Goal: Task Accomplishment & Management: Manage account settings

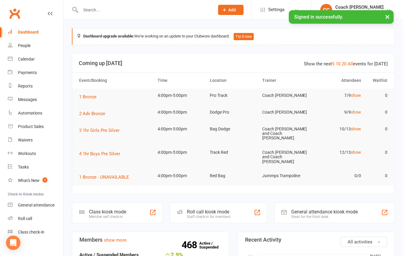
click at [128, 10] on input "text" at bounding box center [144, 10] width 131 height 8
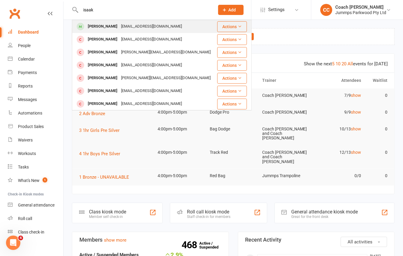
type input "isaak"
click at [110, 24] on div "[PERSON_NAME]" at bounding box center [102, 26] width 33 height 9
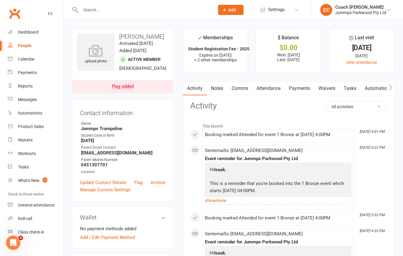
click at [265, 86] on link "Attendance" at bounding box center [268, 88] width 32 height 14
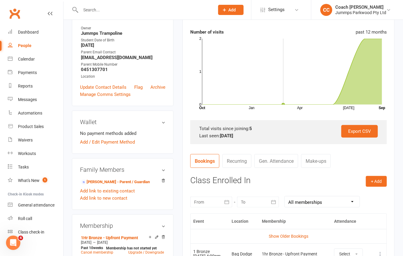
scroll to position [120, 0]
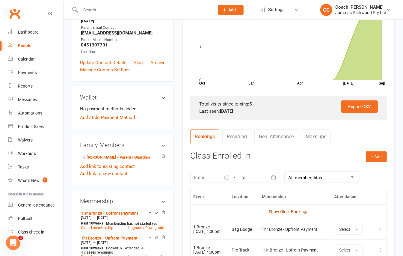
click at [291, 213] on link "Show Older Bookings" at bounding box center [288, 211] width 40 height 5
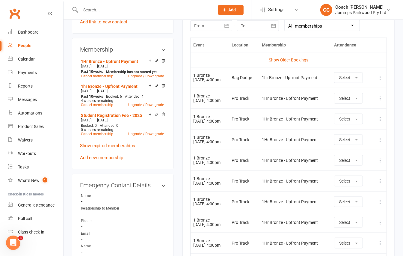
scroll to position [192, 0]
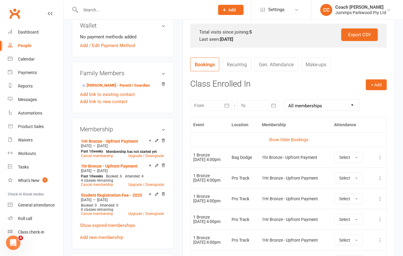
click at [296, 144] on td "Show Older Bookings" at bounding box center [288, 139] width 196 height 14
click at [297, 142] on link "Show Older Bookings" at bounding box center [288, 139] width 40 height 5
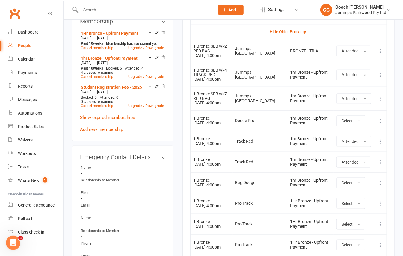
scroll to position [311, 0]
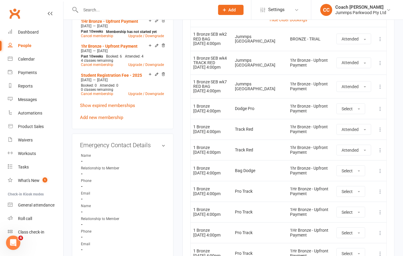
click at [179, 156] on main "✓ Memberships Student Registration Fee - 2025 Expires on [DATE] + 2 other membe…" at bounding box center [288, 79] width 221 height 724
click at [379, 172] on icon at bounding box center [380, 171] width 6 height 6
click at [368, 207] on link "Remove booking" at bounding box center [353, 206] width 59 height 12
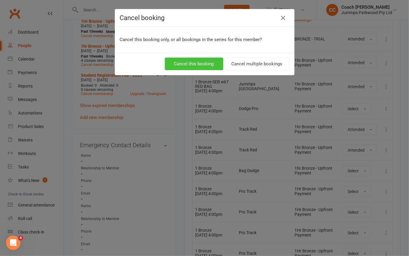
click at [188, 65] on button "Cancel this booking" at bounding box center [194, 63] width 58 height 13
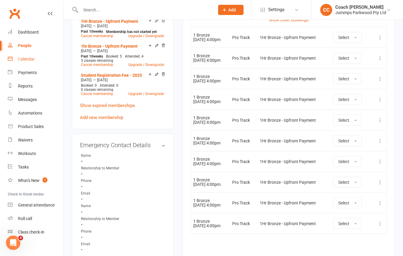
click at [31, 60] on div "Calendar" at bounding box center [26, 59] width 17 height 5
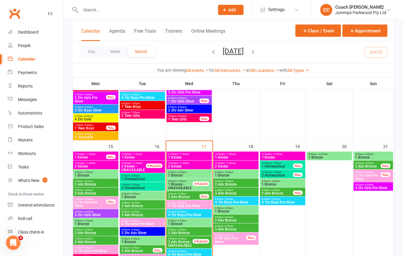
scroll to position [319, 0]
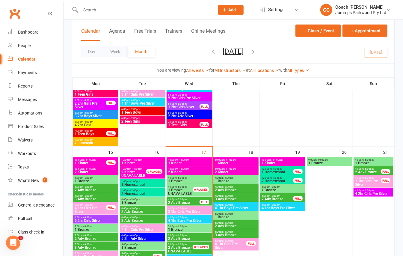
click at [286, 187] on span "4:00pm - 5:00pm" at bounding box center [282, 186] width 43 height 3
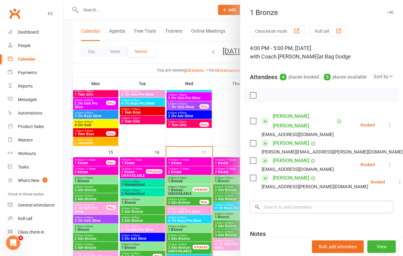
click at [302, 207] on input "search" at bounding box center [321, 207] width 143 height 13
type input "i"
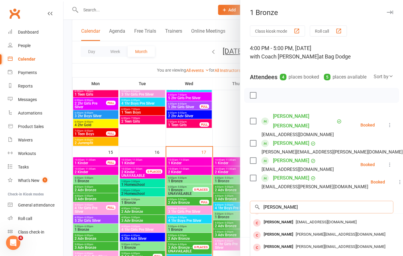
scroll to position [33, 0]
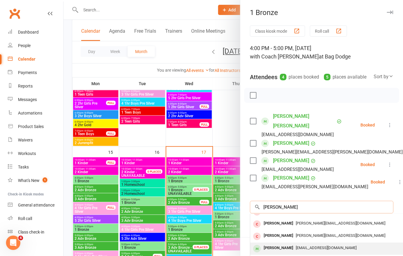
type input "[PERSON_NAME]"
click at [301, 245] on span "[EMAIL_ADDRESS][DOMAIN_NAME]" at bounding box center [325, 247] width 61 height 4
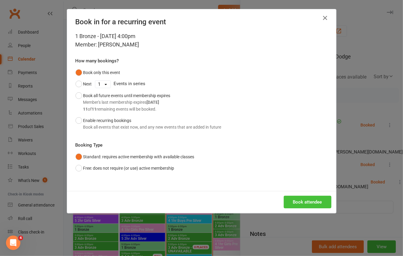
click at [296, 202] on button "Book attendee" at bounding box center [307, 201] width 48 height 13
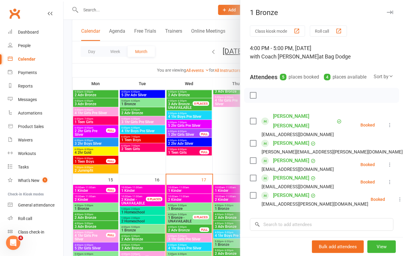
scroll to position [279, 0]
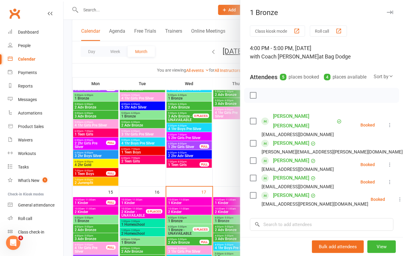
click at [386, 9] on button "button" at bounding box center [389, 12] width 7 height 7
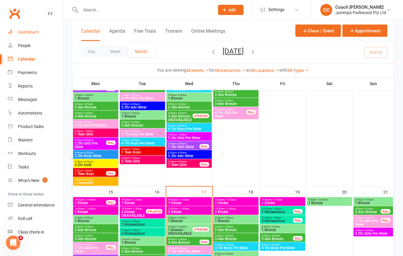
click at [14, 29] on link "Dashboard" at bounding box center [35, 31] width 55 height 13
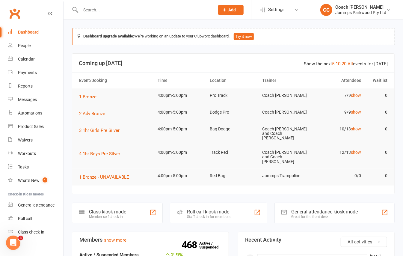
click at [99, 11] on input "text" at bounding box center [144, 10] width 131 height 8
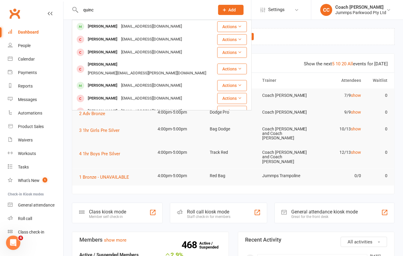
type input "quinc"
click at [119, 27] on div "[EMAIL_ADDRESS][DOMAIN_NAME]" at bounding box center [151, 26] width 64 height 9
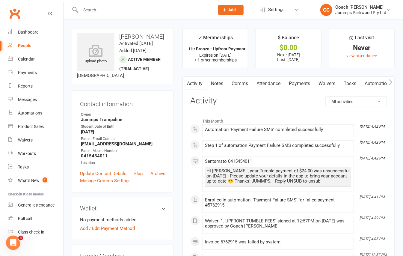
click at [271, 82] on link "Attendance" at bounding box center [268, 84] width 32 height 14
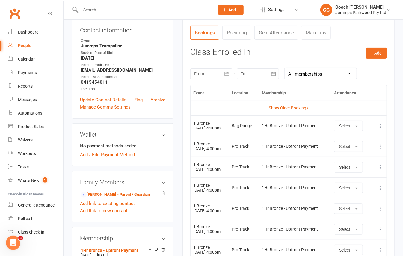
scroll to position [80, 0]
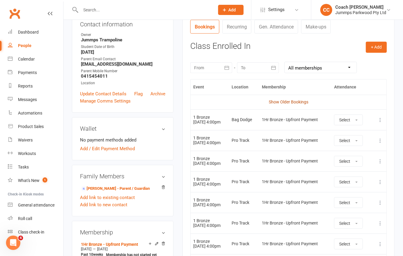
click at [299, 99] on link "Show Older Bookings" at bounding box center [288, 101] width 40 height 5
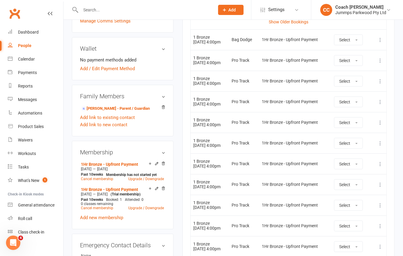
scroll to position [120, 0]
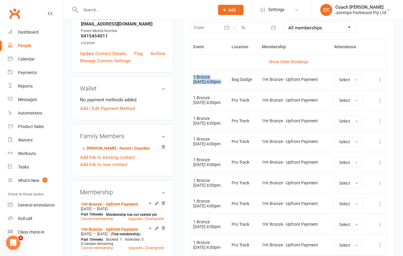
drag, startPoint x: 193, startPoint y: 75, endPoint x: 240, endPoint y: 84, distance: 47.1
click at [240, 84] on tr "1 Bronze [DATE] 4:00pm Bag Dodge 1Hr Bronze - Upfront Payment Select More info …" at bounding box center [288, 79] width 196 height 21
click at [240, 84] on td "Bag Dodge" at bounding box center [244, 79] width 30 height 21
drag, startPoint x: 194, startPoint y: 79, endPoint x: 234, endPoint y: 86, distance: 40.7
click at [229, 86] on td "1 Bronze [DATE] 4:00pm" at bounding box center [209, 79] width 38 height 21
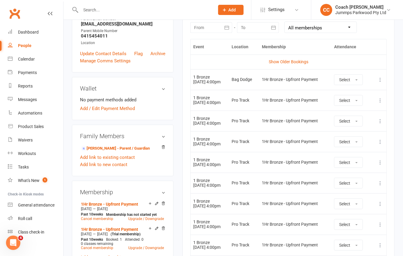
click at [229, 83] on td "1 Bronze [DATE] 4:00pm" at bounding box center [209, 79] width 38 height 21
drag, startPoint x: 236, startPoint y: 83, endPoint x: 191, endPoint y: 80, distance: 45.6
click at [191, 80] on td "1 Bronze [DATE] 4:00pm" at bounding box center [209, 79] width 38 height 21
click at [194, 78] on div "1 Bronze" at bounding box center [209, 77] width 33 height 4
drag, startPoint x: 194, startPoint y: 78, endPoint x: 259, endPoint y: 83, distance: 64.8
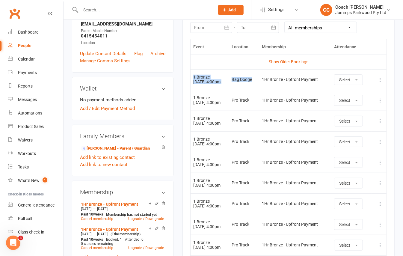
click at [259, 83] on tr "1 Bronze [DATE] 4:00pm Bag Dodge 1Hr Bronze - Upfront Payment Select More info …" at bounding box center [288, 79] width 196 height 21
click at [259, 83] on td "Bag Dodge" at bounding box center [244, 79] width 30 height 21
drag, startPoint x: 259, startPoint y: 83, endPoint x: 214, endPoint y: 81, distance: 44.6
click at [215, 81] on tr "1 Bronze [DATE] 4:00pm Bag Dodge 1Hr Bronze - Upfront Payment Select More info …" at bounding box center [288, 79] width 196 height 21
click at [212, 81] on td "1 Bronze [DATE] 4:00pm" at bounding box center [209, 79] width 38 height 21
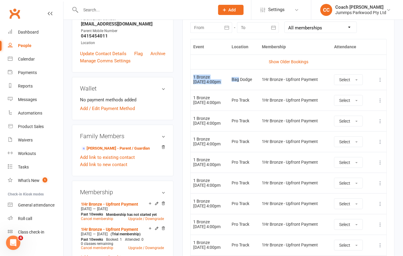
drag, startPoint x: 191, startPoint y: 77, endPoint x: 248, endPoint y: 86, distance: 58.1
click at [248, 86] on tr "1 Bronze [DATE] 4:00pm Bag Dodge 1Hr Bronze - Upfront Payment Select More info …" at bounding box center [288, 79] width 196 height 21
click at [239, 84] on td "Bag Dodge" at bounding box center [244, 79] width 30 height 21
drag, startPoint x: 225, startPoint y: 84, endPoint x: 185, endPoint y: 75, distance: 41.4
click at [185, 75] on div "Activity Notes Comms Attendance Payments Waivers Tasks Automations Workouts Mob…" at bounding box center [288, 151] width 212 height 388
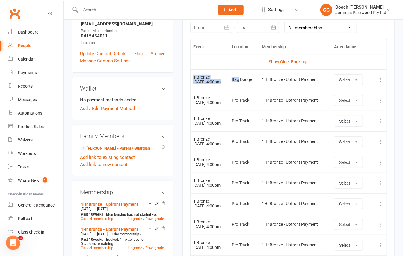
click at [195, 75] on div "1 Bronze" at bounding box center [209, 77] width 33 height 4
drag, startPoint x: 195, startPoint y: 75, endPoint x: 235, endPoint y: 84, distance: 41.6
click at [229, 84] on td "1 Bronze [DATE] 4:00pm" at bounding box center [209, 79] width 38 height 21
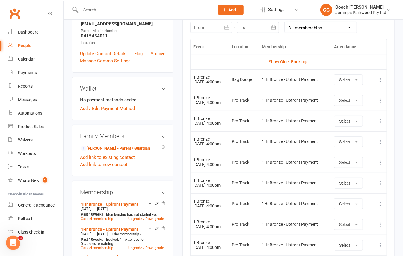
drag, startPoint x: 232, startPoint y: 81, endPoint x: 196, endPoint y: 78, distance: 36.0
click at [196, 78] on td "1 Bronze [DATE] 4:00pm" at bounding box center [209, 79] width 38 height 21
click at [195, 78] on div "1 Bronze" at bounding box center [209, 77] width 33 height 4
drag, startPoint x: 195, startPoint y: 78, endPoint x: 241, endPoint y: 83, distance: 46.6
click at [240, 83] on tr "1 Bronze [DATE] 4:00pm Bag Dodge 1Hr Bronze - Upfront Payment Select More info …" at bounding box center [288, 79] width 196 height 21
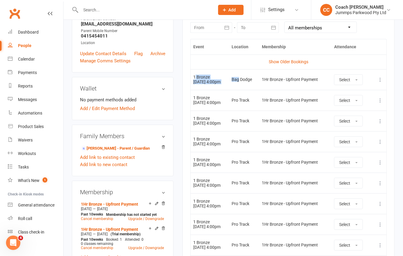
click at [242, 83] on td "Bag Dodge" at bounding box center [244, 79] width 30 height 21
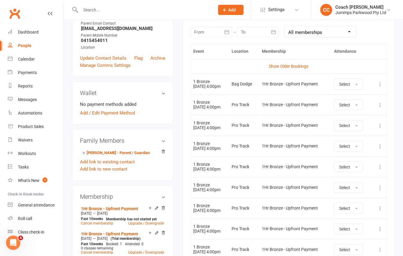
scroll to position [40, 0]
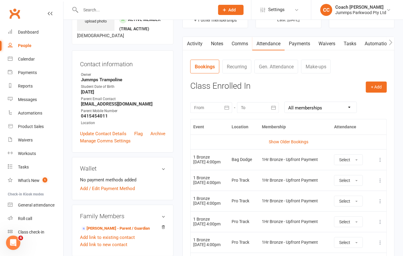
click at [98, 12] on input "text" at bounding box center [144, 10] width 131 height 8
click at [108, 12] on input "text" at bounding box center [144, 10] width 131 height 8
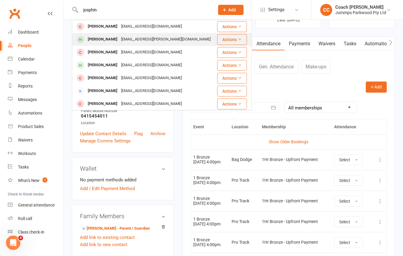
type input "josphin"
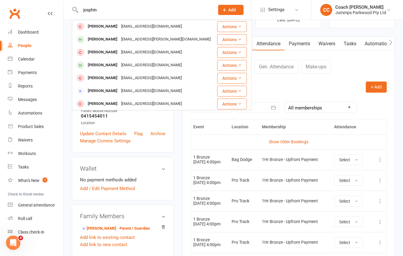
click at [117, 40] on div "[PERSON_NAME]" at bounding box center [102, 39] width 33 height 9
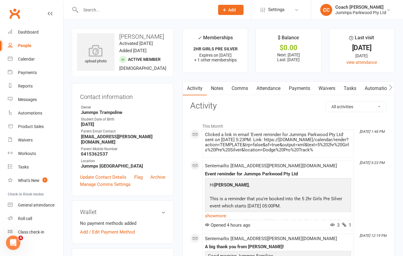
click at [265, 86] on link "Attendance" at bounding box center [268, 88] width 32 height 14
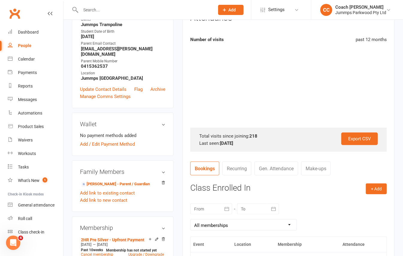
scroll to position [199, 0]
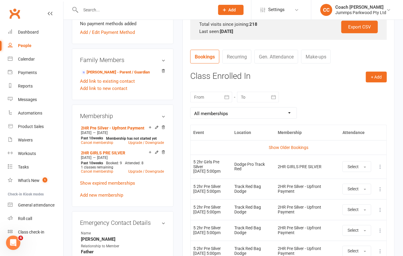
click at [384, 169] on td "More info View event Remove booking" at bounding box center [379, 166] width 13 height 24
click at [379, 168] on icon at bounding box center [380, 166] width 6 height 6
click at [355, 205] on link "Remove booking" at bounding box center [353, 202] width 59 height 12
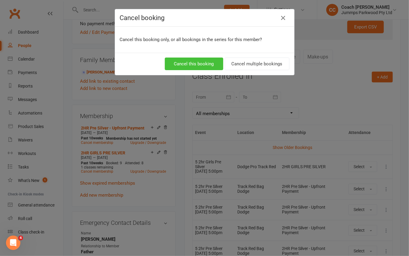
click at [180, 60] on button "Cancel this booking" at bounding box center [194, 63] width 58 height 13
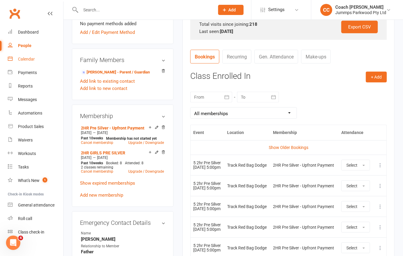
click at [32, 62] on link "Calendar" at bounding box center [35, 58] width 55 height 13
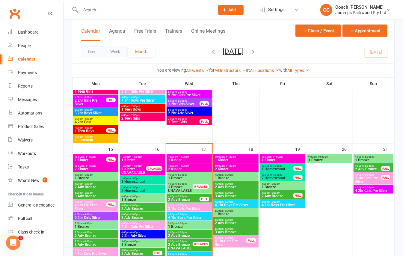
scroll to position [342, 0]
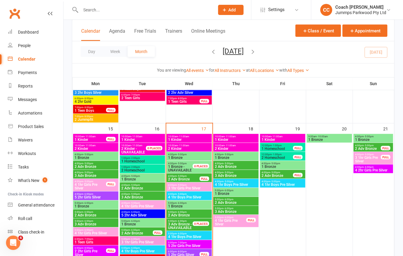
click at [204, 186] on span "4:00pm - 5:00pm" at bounding box center [189, 184] width 43 height 3
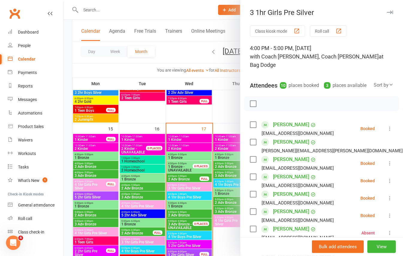
click at [182, 60] on div at bounding box center [232, 128] width 339 height 256
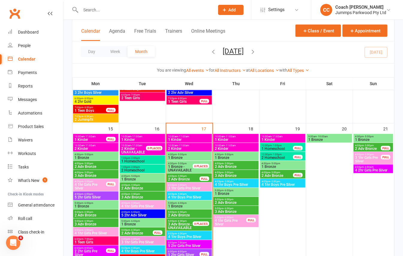
click at [190, 159] on span "1 Bronze" at bounding box center [189, 158] width 43 height 4
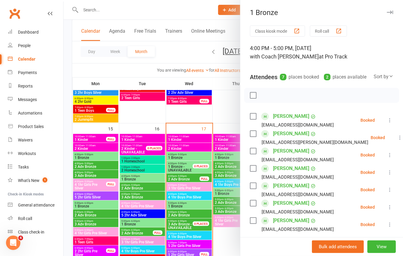
click at [178, 55] on div at bounding box center [232, 128] width 339 height 256
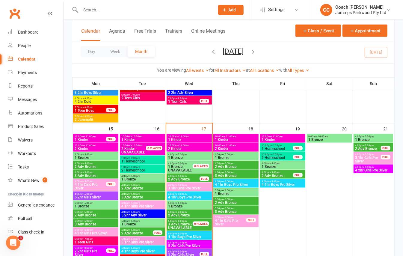
click at [185, 184] on span "- 5:00pm" at bounding box center [182, 184] width 10 height 3
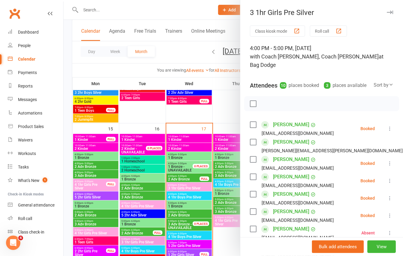
click at [184, 176] on div at bounding box center [232, 128] width 339 height 256
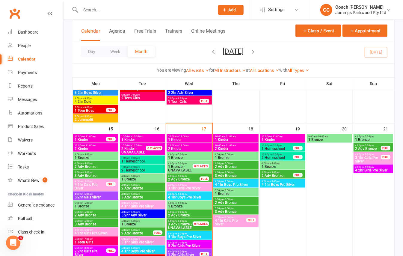
click at [187, 179] on span "2 Adv Bronze" at bounding box center [184, 179] width 32 height 4
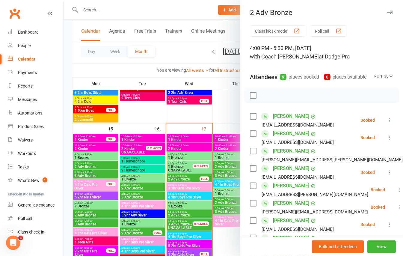
click at [191, 195] on div at bounding box center [232, 128] width 339 height 256
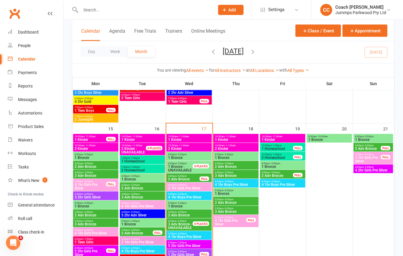
click at [195, 198] on span "4 1hr Boys Pre Silver" at bounding box center [189, 197] width 43 height 4
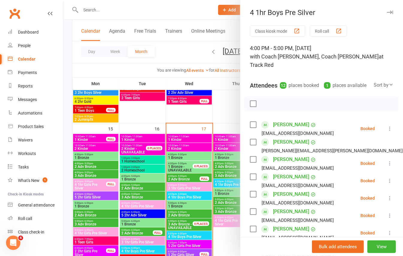
click at [178, 53] on div at bounding box center [232, 128] width 339 height 256
